Goal: Check status: Check status

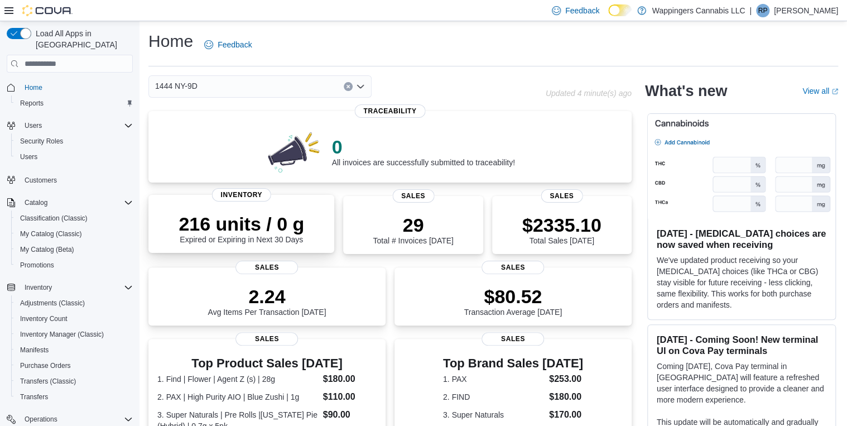
click at [258, 241] on div "216 units / 0 g Expired or Expiring in Next 30 Days" at bounding box center [242, 228] width 126 height 31
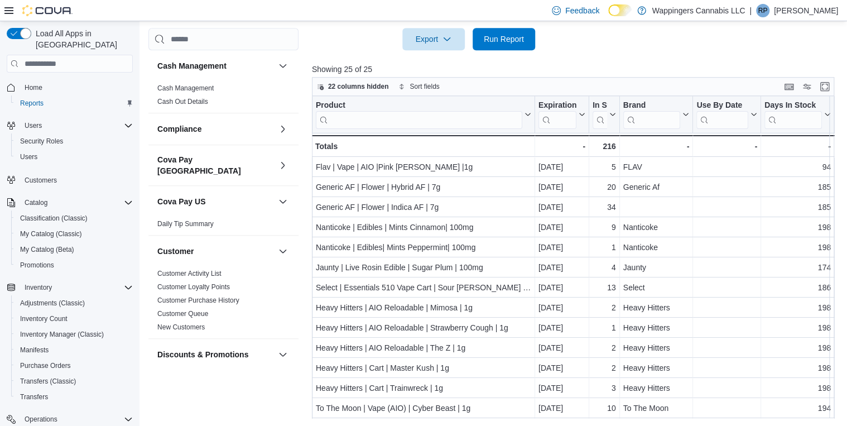
scroll to position [359, 0]
click at [830, 85] on button "Enter fullscreen" at bounding box center [824, 85] width 13 height 13
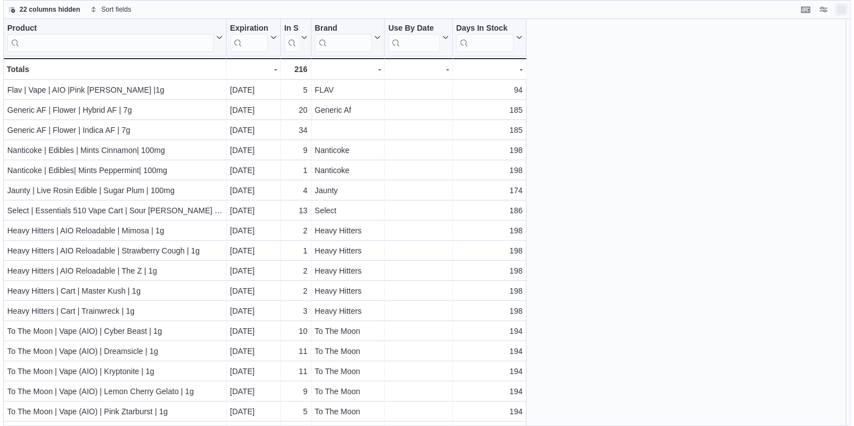
scroll to position [0, 0]
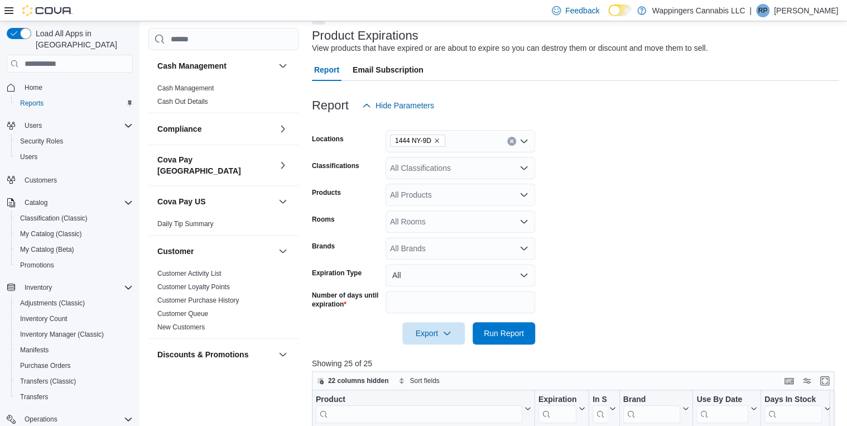
scroll to position [183, 0]
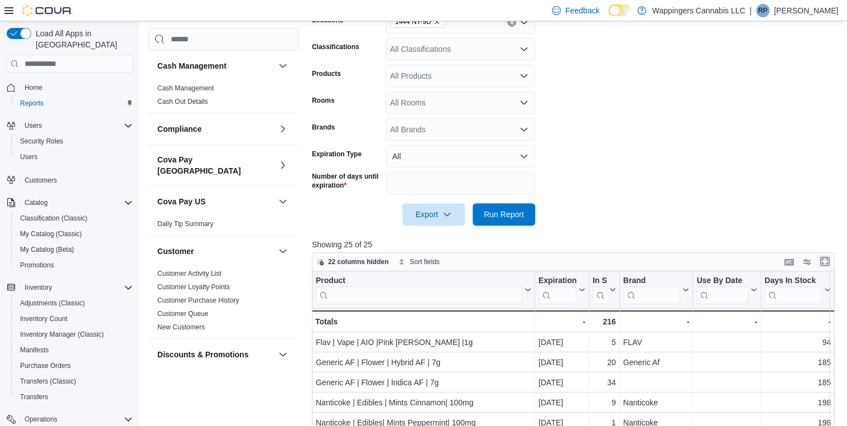
click at [831, 262] on button "Enter fullscreen" at bounding box center [824, 260] width 13 height 13
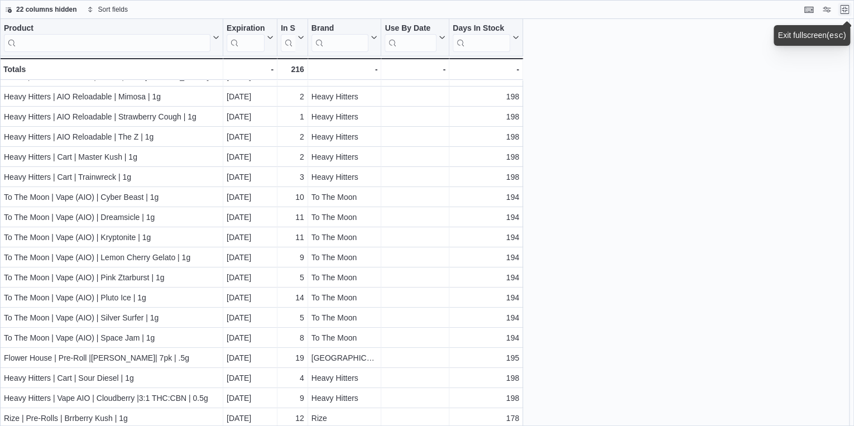
scroll to position [156, 0]
